Goal: Use online tool/utility: Utilize a website feature to perform a specific function

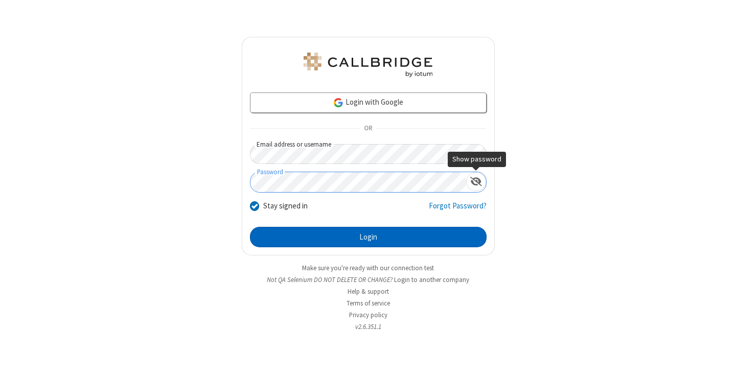
click at [368, 237] on button "Login" at bounding box center [368, 237] width 237 height 20
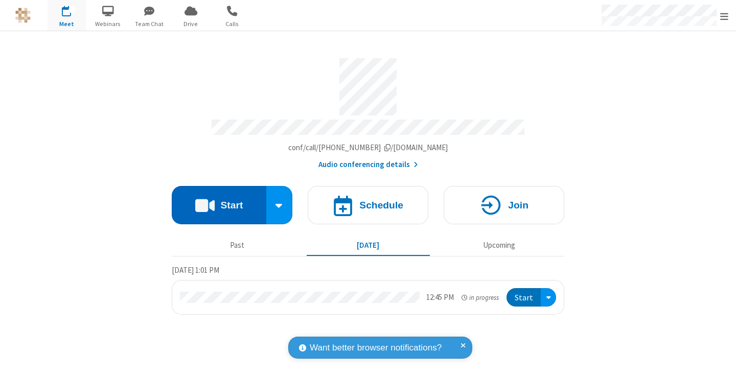
click at [219, 200] on button "Start" at bounding box center [219, 205] width 95 height 38
